Goal: Task Accomplishment & Management: Use online tool/utility

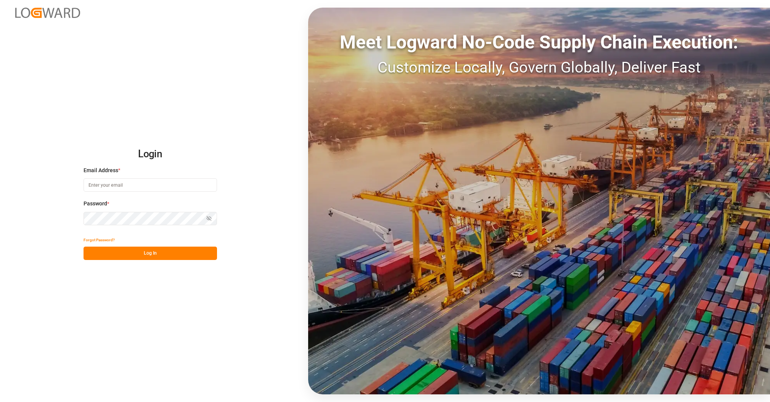
type input "[PERSON_NAME][EMAIL_ADDRESS][DOMAIN_NAME]"
drag, startPoint x: 0, startPoint y: 0, endPoint x: 139, endPoint y: 254, distance: 289.6
click at [139, 254] on button "Log In" at bounding box center [150, 252] width 133 height 13
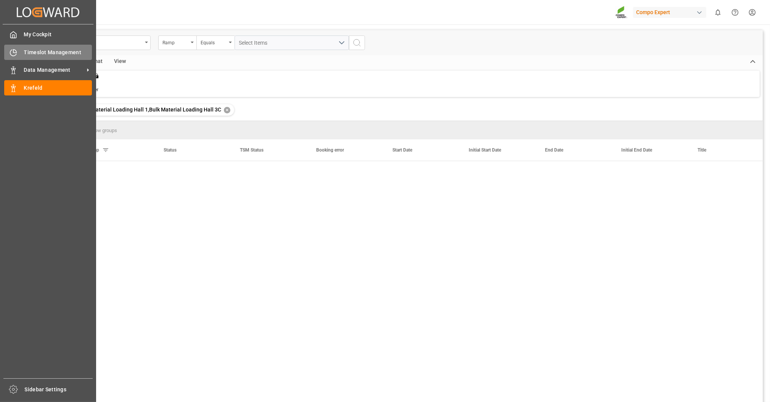
click at [13, 49] on icon at bounding box center [14, 53] width 8 height 8
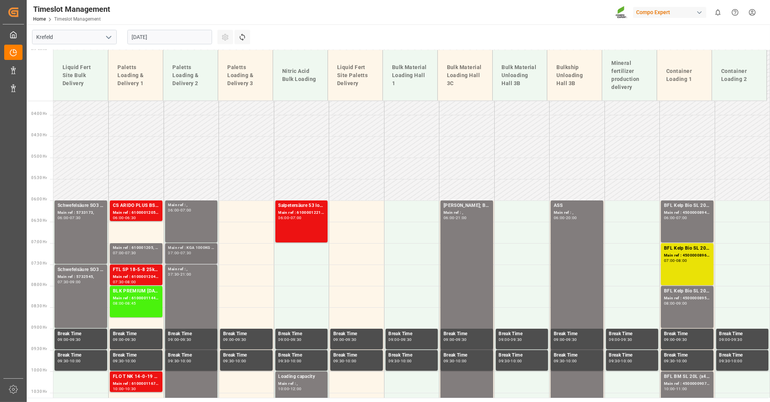
scroll to position [156, 0]
click at [132, 207] on div "CS ARIDO PLUS BS 10 kg (x40) FR, DACH;" at bounding box center [136, 206] width 47 height 8
